Goal: Transaction & Acquisition: Book appointment/travel/reservation

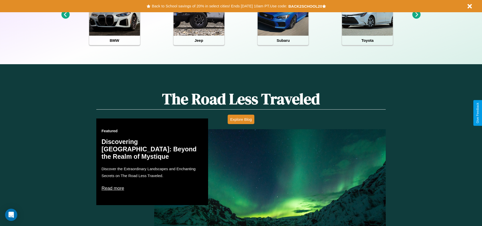
scroll to position [729, 0]
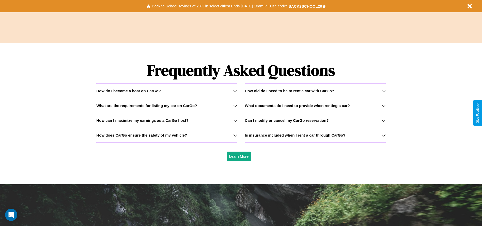
click at [235, 120] on icon at bounding box center [235, 120] width 4 height 4
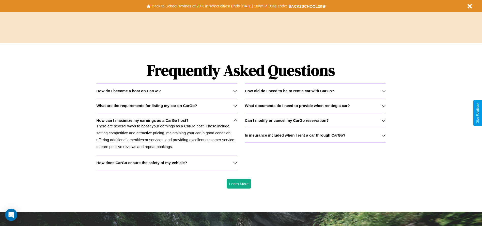
click at [167, 91] on div "How do I become a host on CarGo?" at bounding box center [166, 90] width 141 height 4
click at [315, 135] on h3 "Is insurance included when I rent a car through CarGo?" at bounding box center [295, 135] width 101 height 4
click at [167, 134] on p "There are several ways to boost your earnings as a CarGo host. These include se…" at bounding box center [166, 135] width 141 height 27
click at [167, 91] on div "How do I become a host on CarGo?" at bounding box center [166, 90] width 141 height 4
click at [235, 162] on icon at bounding box center [235, 162] width 4 height 4
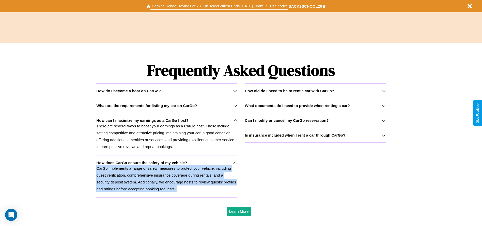
click at [219, 6] on button "Back to School savings of 20% in select cities! Ends [DATE] 10am PT. Use code:" at bounding box center [220, 6] width 138 height 7
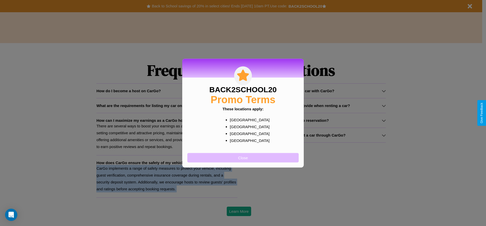
click at [243, 157] on button "Close" at bounding box center [242, 157] width 111 height 9
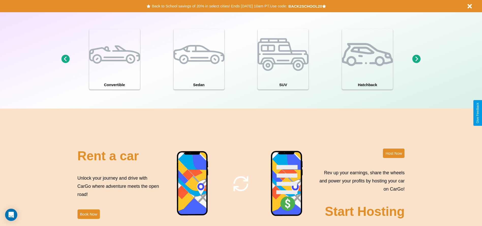
scroll to position [444, 0]
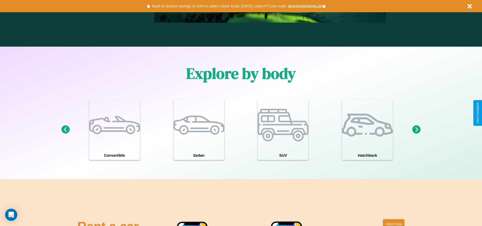
click at [417, 129] on icon at bounding box center [417, 129] width 8 height 8
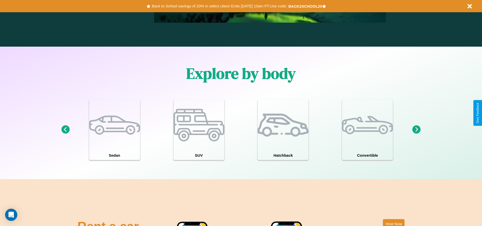
click at [65, 129] on icon at bounding box center [65, 129] width 8 height 8
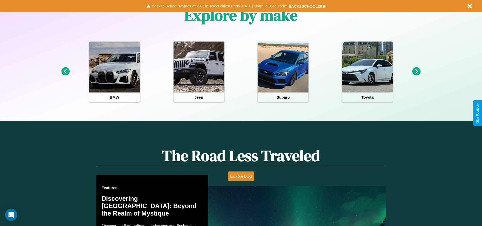
scroll to position [106, 0]
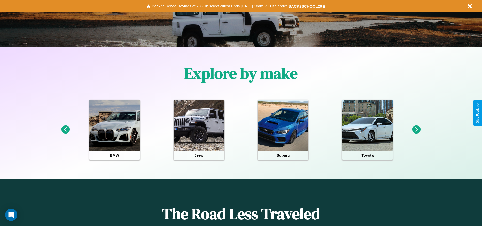
click at [417, 129] on icon at bounding box center [417, 129] width 8 height 8
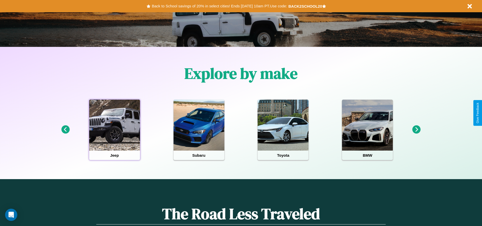
click at [114, 129] on div at bounding box center [114, 124] width 51 height 51
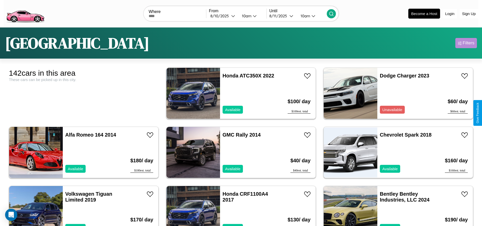
click at [466, 43] on div "Filters" at bounding box center [469, 42] width 12 height 5
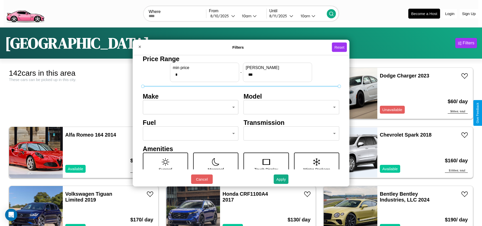
click at [189, 107] on body "CarGo Where From [DATE] 10am Until [DATE] 10am Become a Host Login Sign Up Toky…" at bounding box center [241, 128] width 482 height 257
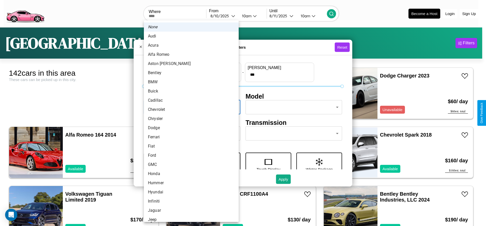
click at [189, 118] on li "Chrysler" at bounding box center [191, 118] width 95 height 9
type input "********"
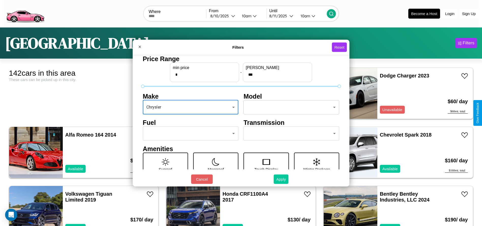
click at [281, 179] on button "Apply" at bounding box center [281, 178] width 15 height 9
